Goal: Transaction & Acquisition: Purchase product/service

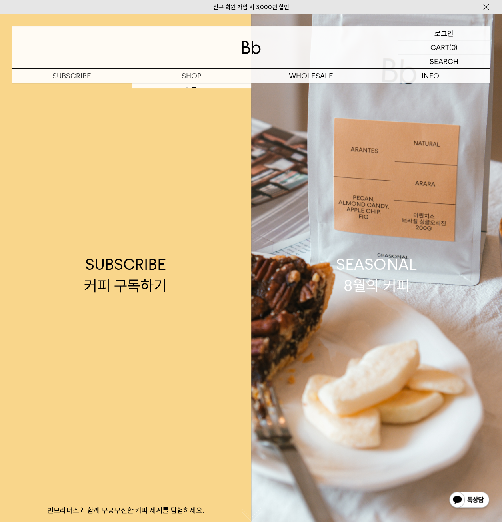
click at [438, 34] on p "로그인" at bounding box center [443, 33] width 19 height 14
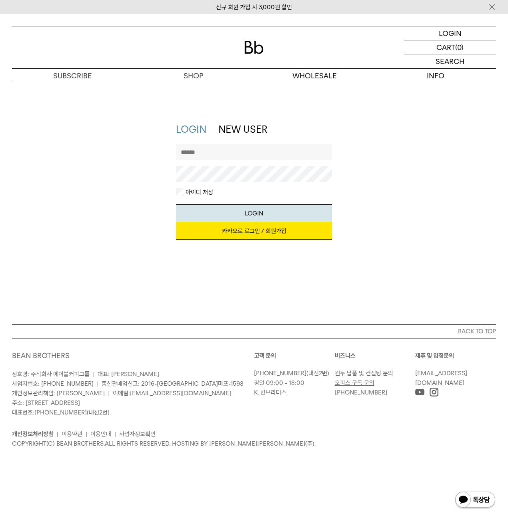
click at [189, 196] on label "아이디 저장" at bounding box center [198, 192] width 29 height 8
click at [212, 154] on input "text" at bounding box center [254, 152] width 156 height 16
type input "*"
type input "*********"
click at [176, 204] on button "LOGIN" at bounding box center [254, 213] width 156 height 18
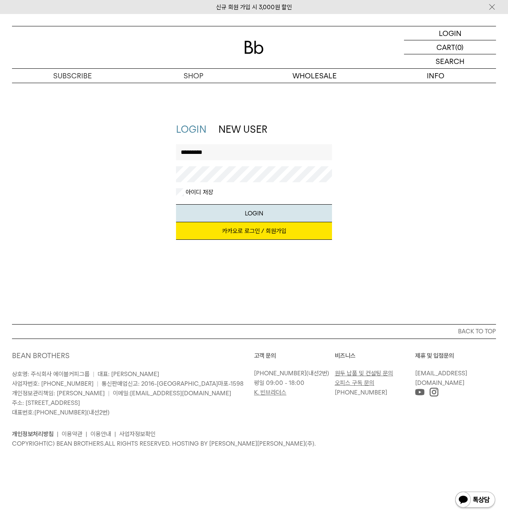
click at [247, 227] on link "카카오로 로그인 / 회원가입" at bounding box center [254, 231] width 156 height 18
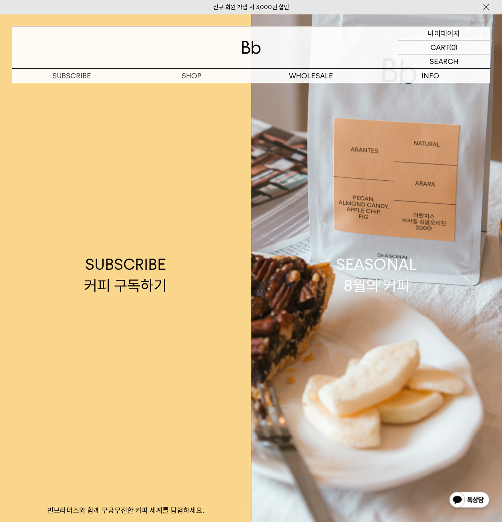
click at [437, 36] on p "마이페이지" at bounding box center [444, 33] width 32 height 14
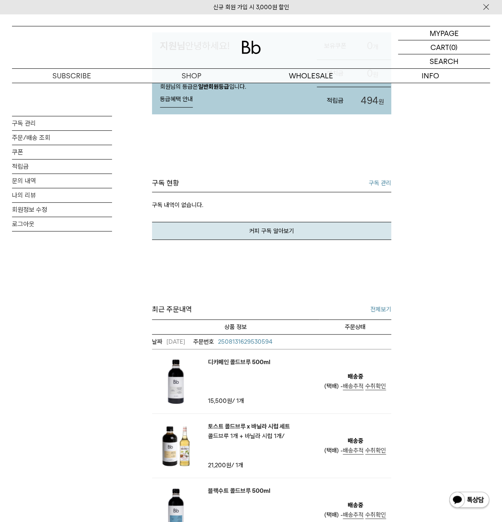
scroll to position [160, 0]
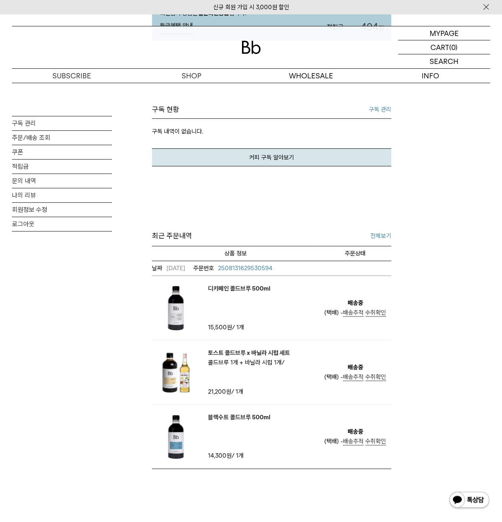
click at [350, 376] on span "배송추적" at bounding box center [352, 376] width 21 height 7
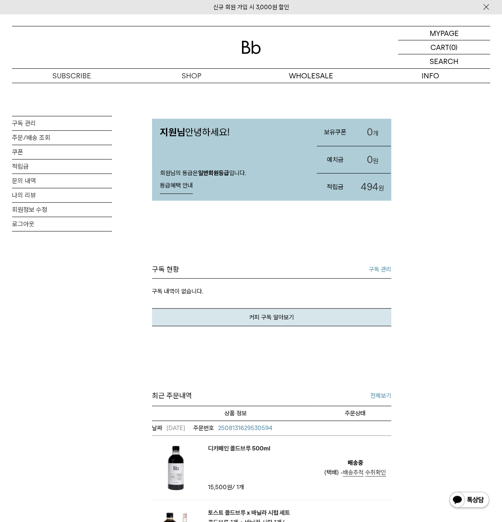
scroll to position [120, 0]
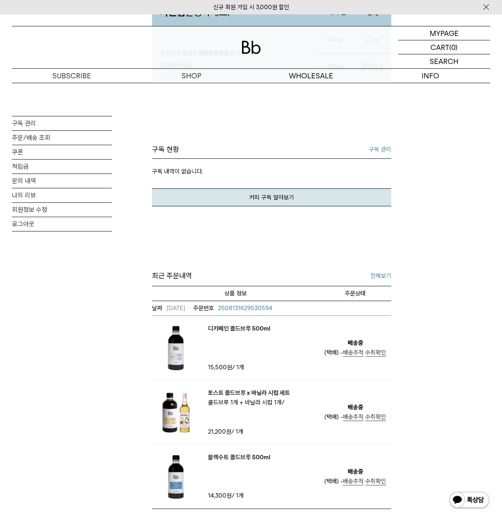
click at [233, 391] on em "토스트 콜드브루 x 바닐라 시럽 세트" at bounding box center [249, 393] width 82 height 10
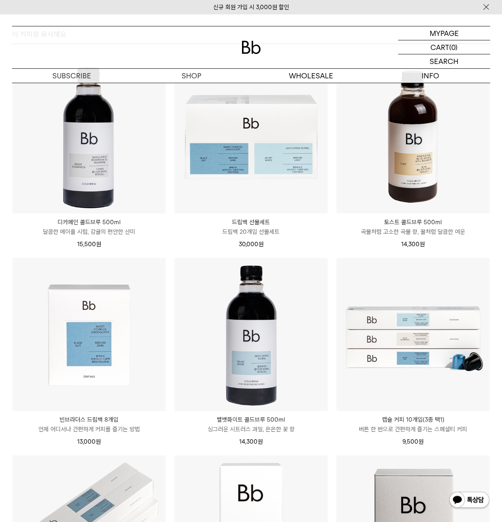
scroll to position [1519, 0]
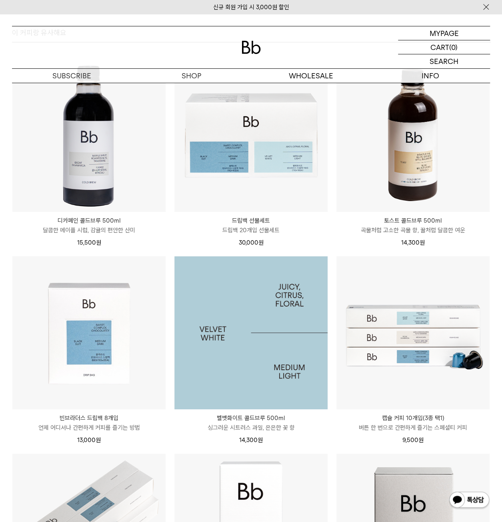
click at [281, 340] on img at bounding box center [250, 332] width 153 height 153
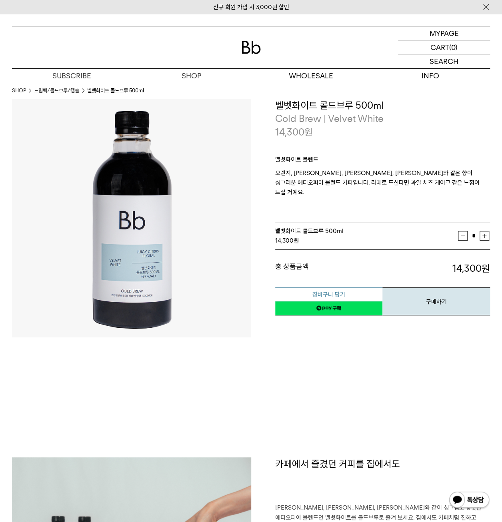
click at [320, 287] on button "장바구니 담기" at bounding box center [329, 294] width 108 height 14
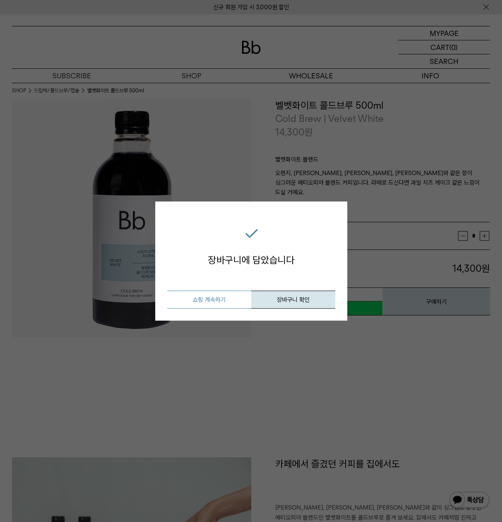
click at [222, 302] on button "쇼핑 계속하기" at bounding box center [209, 300] width 84 height 18
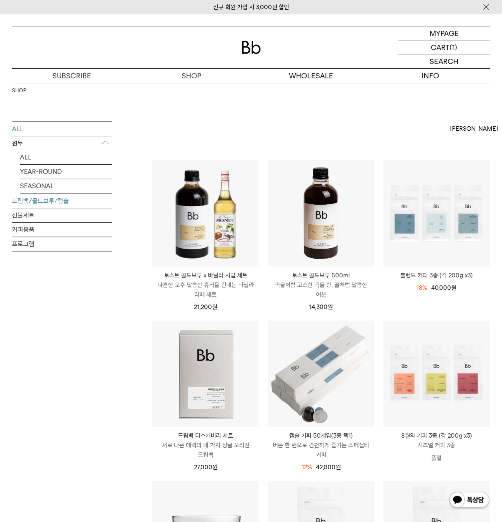
click at [45, 199] on link "드립백/콜드브루/캡슐" at bounding box center [62, 201] width 100 height 14
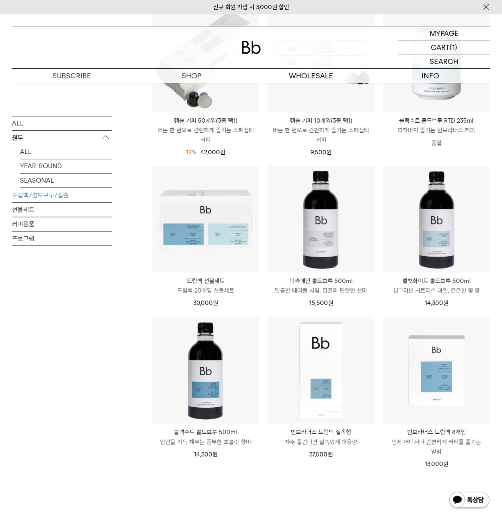
scroll to position [320, 0]
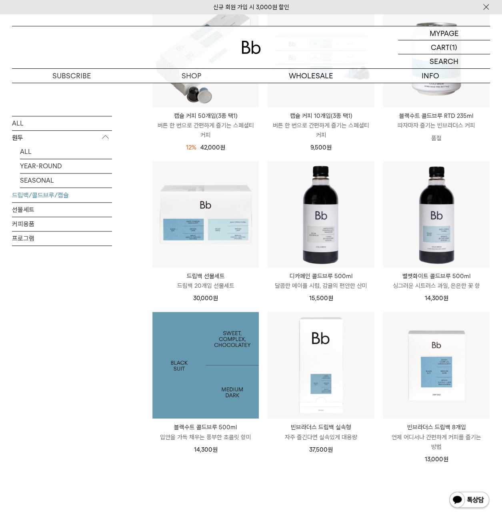
click at [209, 405] on img at bounding box center [205, 365] width 106 height 106
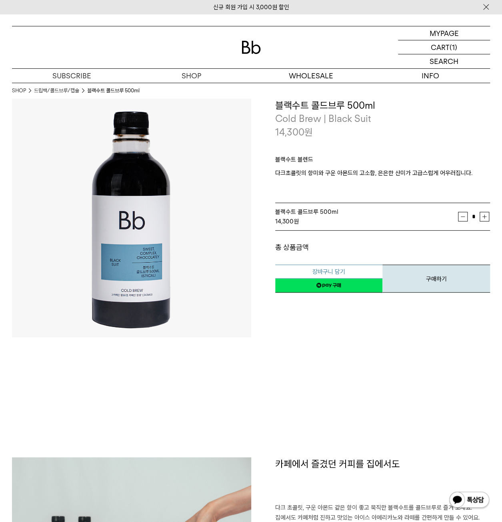
click at [339, 267] on div "장바구니 담기 찜하기 NAVER 네이버 ID로 간편구매 네이버페이 네이버페이 구매하기 찜하기 이전 이벤트 네이버페이 다음 구매하기" at bounding box center [382, 273] width 215 height 41
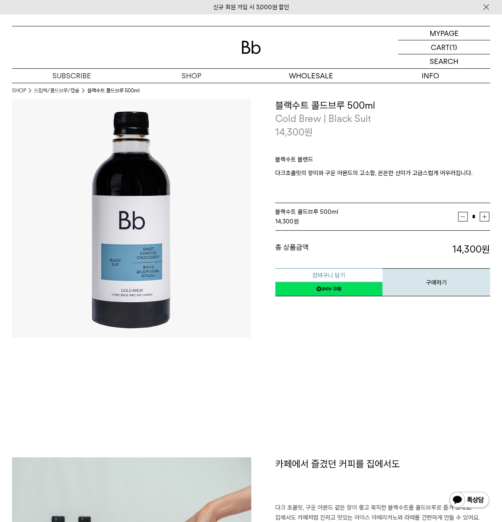
click at [337, 273] on button "장바구니 담기" at bounding box center [329, 275] width 108 height 14
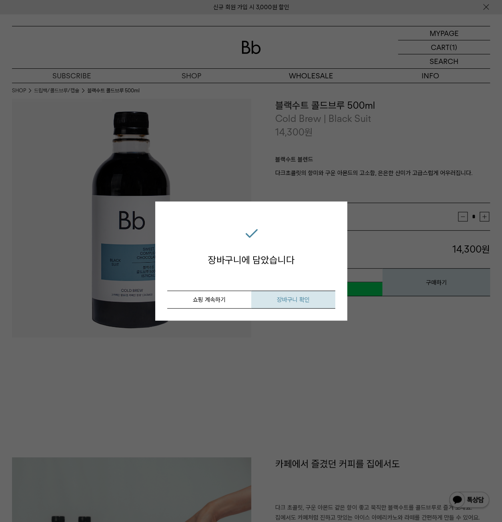
click at [295, 301] on span "장바구니 확인" at bounding box center [293, 299] width 33 height 7
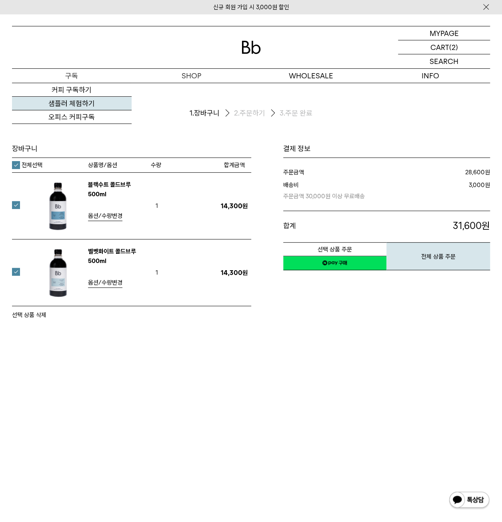
click at [87, 107] on link "샘플러 체험하기" at bounding box center [71, 104] width 119 height 14
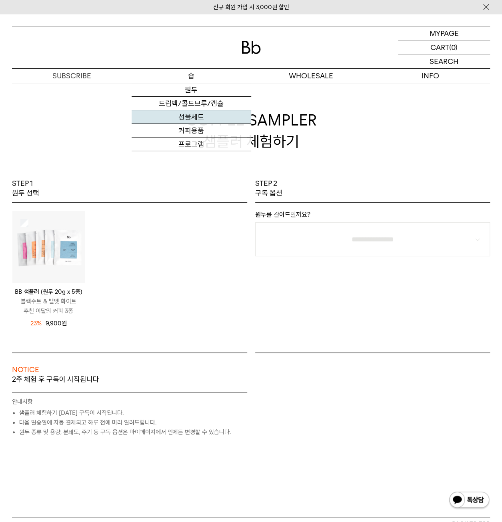
click at [200, 119] on link "선물세트" at bounding box center [190, 117] width 119 height 14
